Goal: Check status: Check status

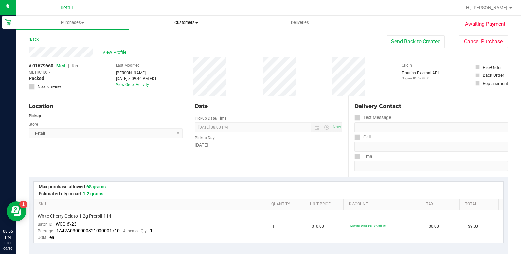
click at [188, 22] on span "Customers" at bounding box center [186, 23] width 113 height 6
click at [184, 40] on li "All customers" at bounding box center [186, 40] width 114 height 8
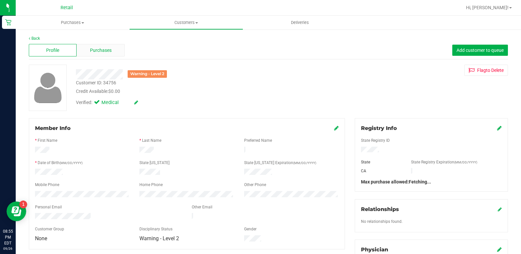
click at [87, 44] on div "Purchases" at bounding box center [101, 50] width 48 height 12
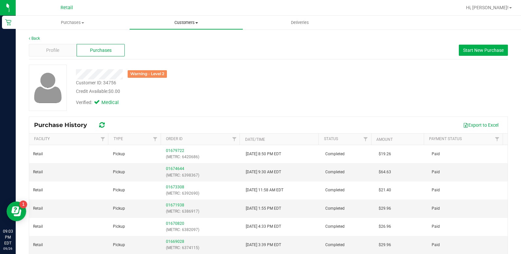
drag, startPoint x: 185, startPoint y: 24, endPoint x: 183, endPoint y: 29, distance: 5.2
click at [185, 24] on span "Customers" at bounding box center [186, 23] width 113 height 6
click at [167, 42] on span "All customers" at bounding box center [152, 40] width 47 height 6
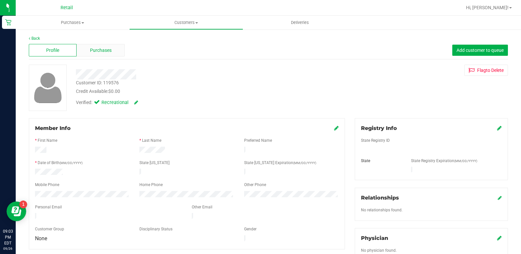
click at [100, 51] on span "Purchases" at bounding box center [101, 50] width 22 height 7
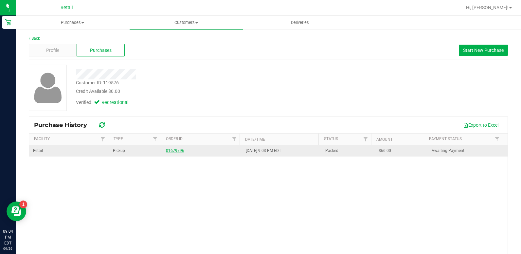
click at [172, 149] on link "01679796" at bounding box center [175, 150] width 18 height 5
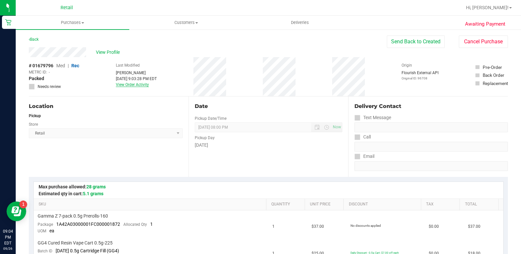
click at [145, 84] on link "View Order Activity" at bounding box center [132, 84] width 33 height 5
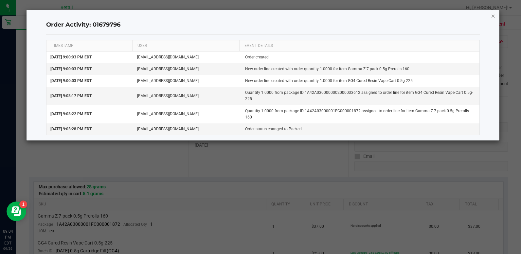
click at [493, 17] on icon "button" at bounding box center [493, 16] width 5 height 8
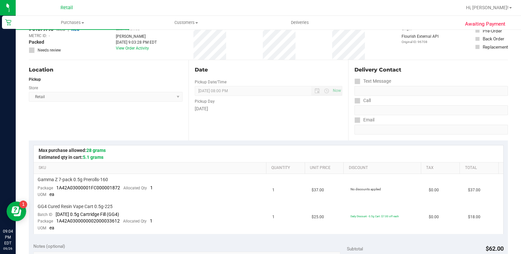
scroll to position [66, 0]
